Goal: Check status: Check status

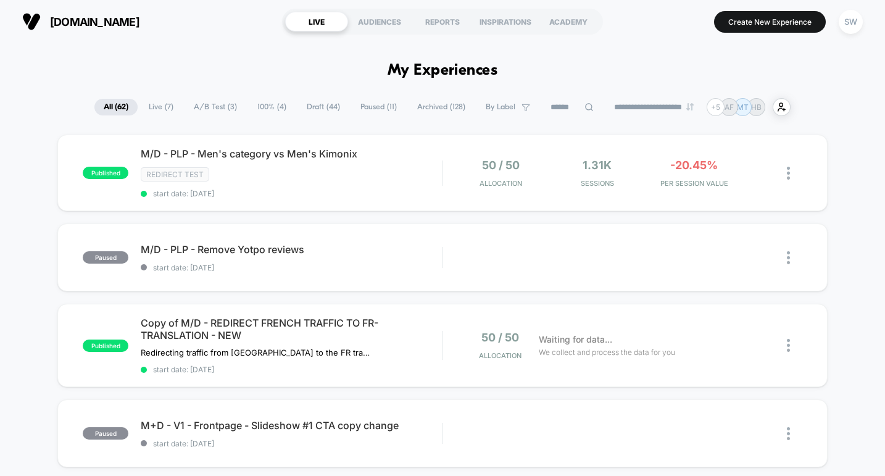
click at [207, 103] on span "A/B Test ( 3 )" at bounding box center [216, 107] width 62 height 17
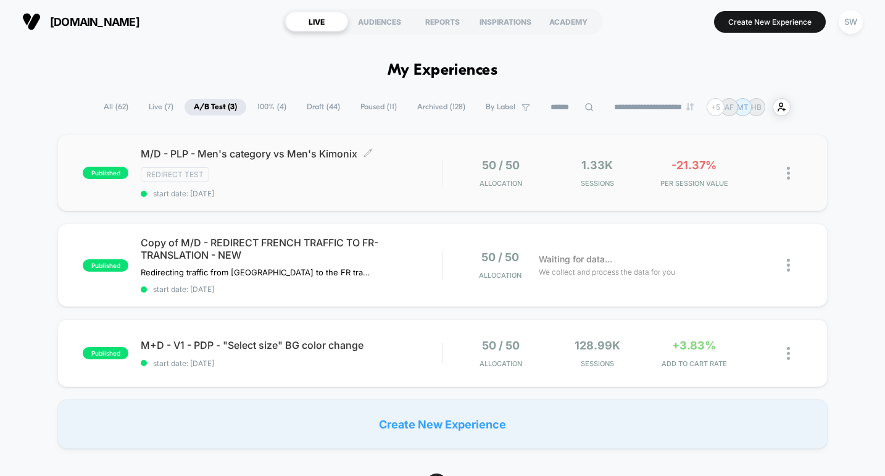
click at [414, 190] on span "start date: [DATE]" at bounding box center [291, 193] width 301 height 9
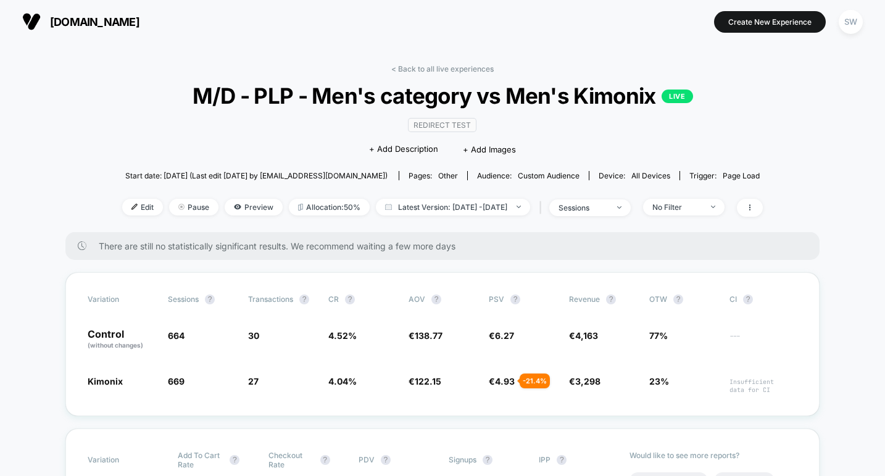
scroll to position [6, 0]
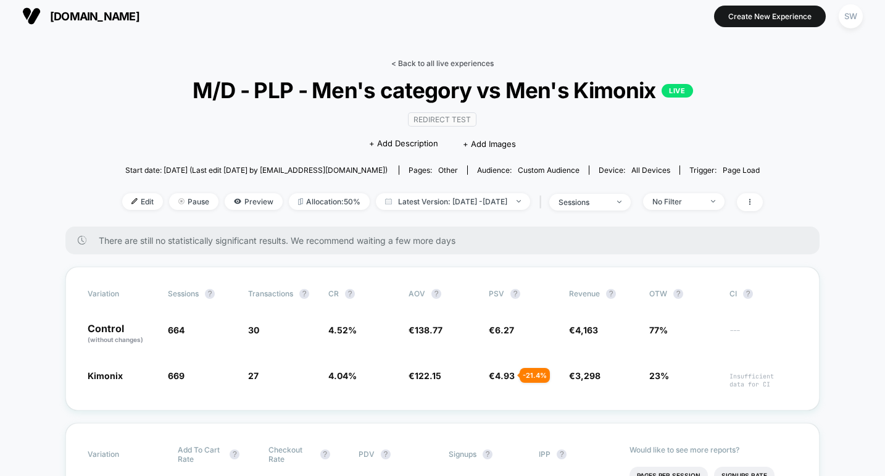
click at [452, 64] on link "< Back to all live experiences" at bounding box center [442, 63] width 102 height 9
